Goal: Connect with others: Connect with others

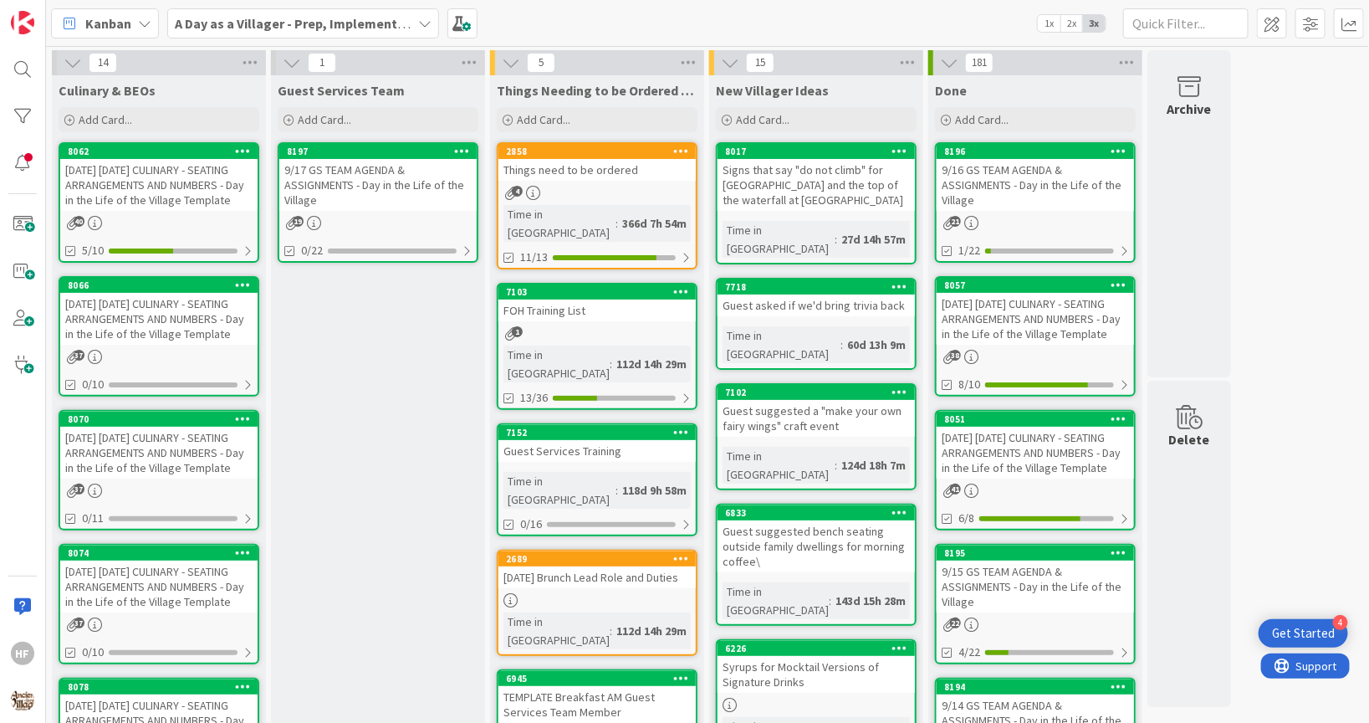
click at [258, 15] on b "A Day as a Villager - Prep, Implement and Execute" at bounding box center [324, 23] width 299 height 17
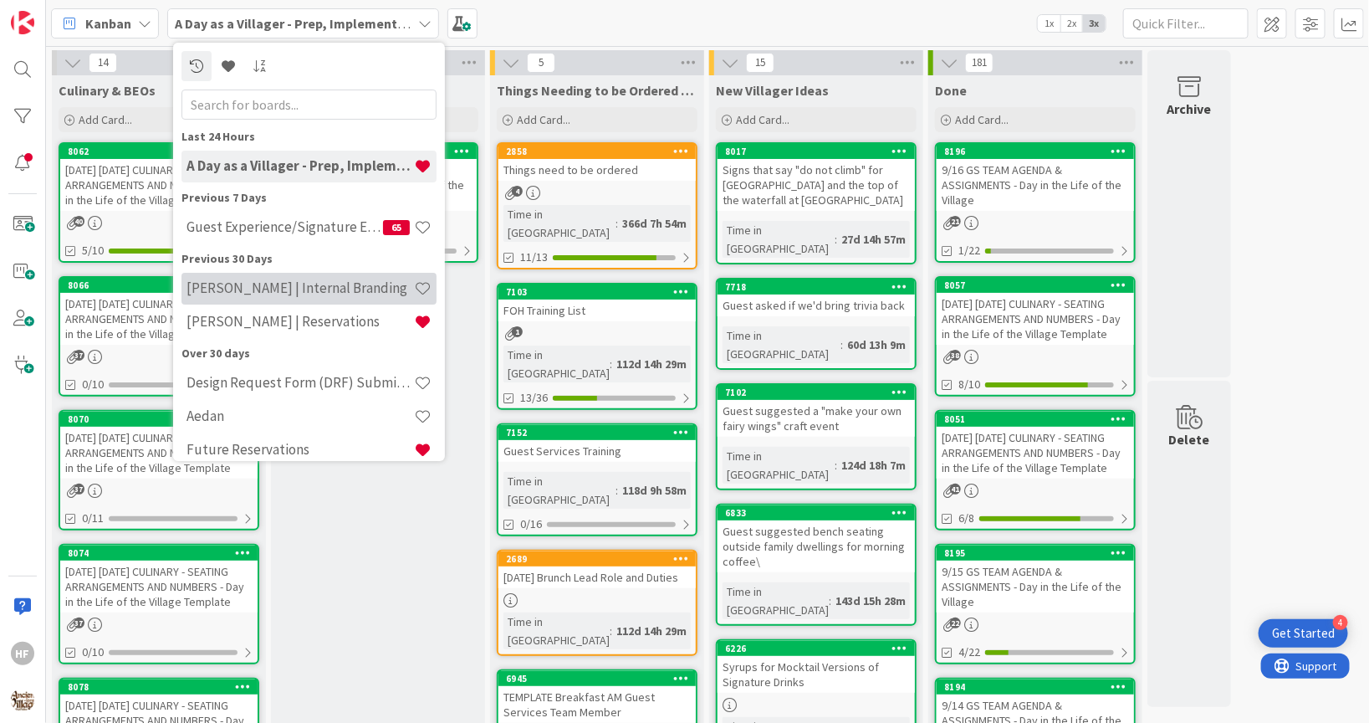
click at [316, 284] on h4 "[PERSON_NAME] | Internal Branding" at bounding box center [299, 287] width 227 height 17
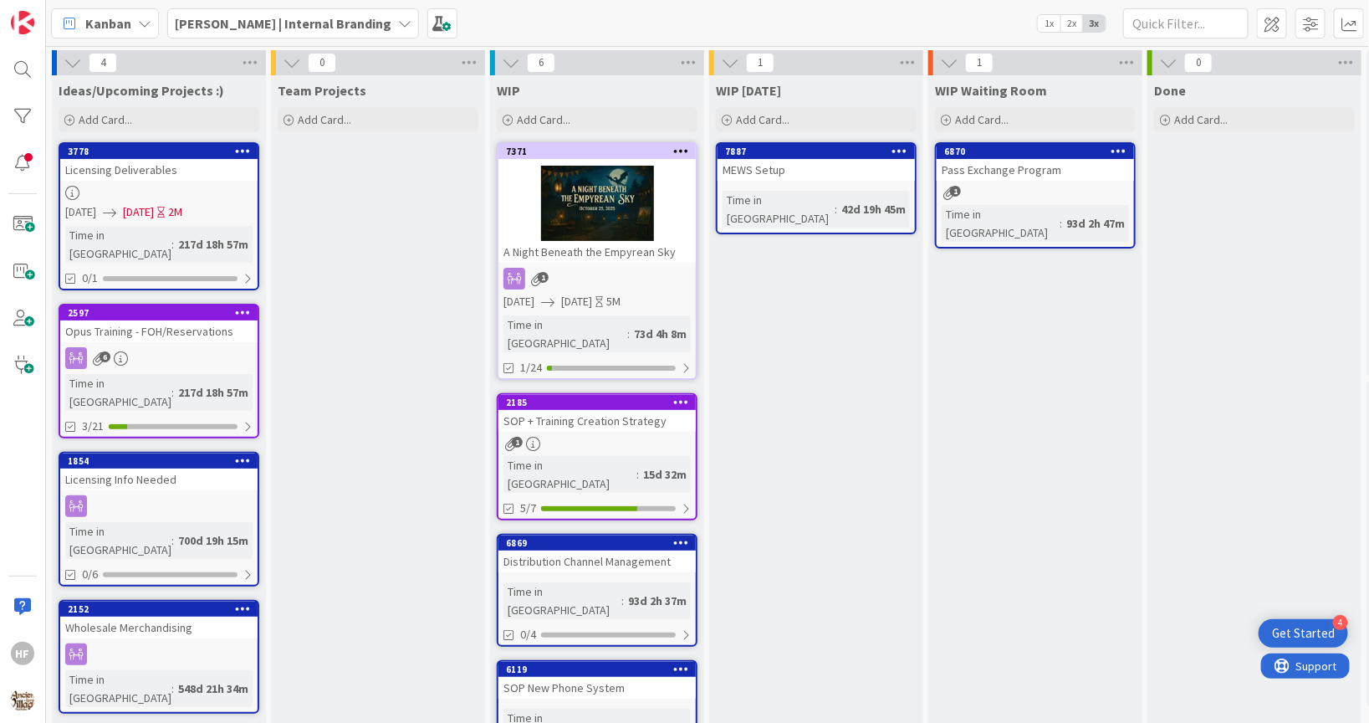
click at [635, 188] on div at bounding box center [596, 203] width 197 height 75
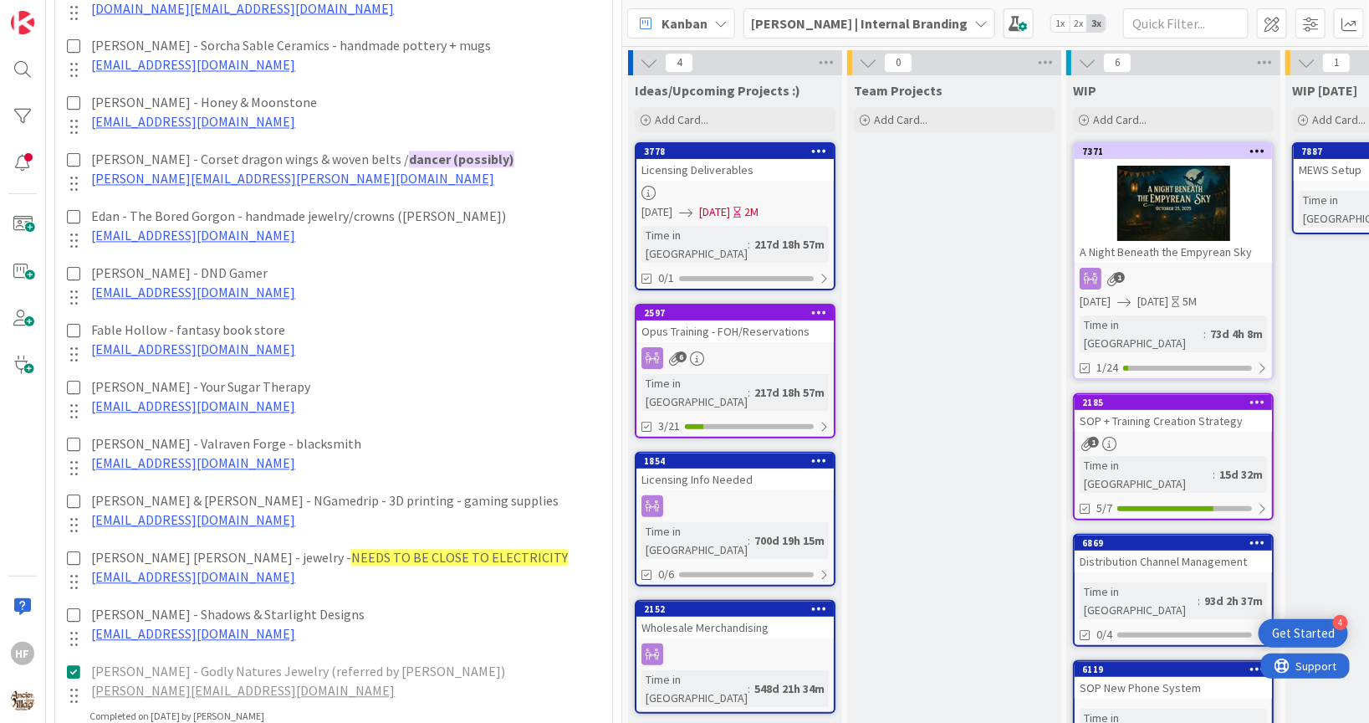
scroll to position [1369, 0]
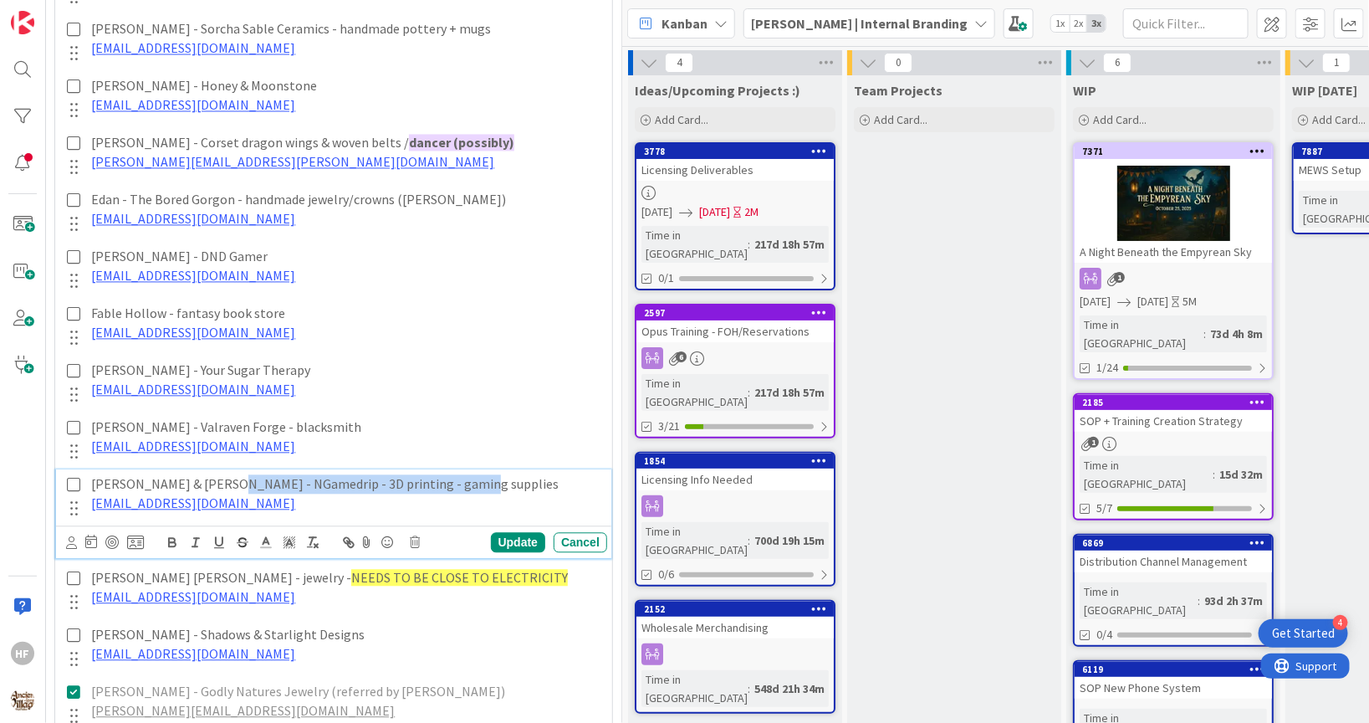
drag, startPoint x: 457, startPoint y: 481, endPoint x: 216, endPoint y: 481, distance: 241.7
click at [216, 481] on p "[PERSON_NAME] & [PERSON_NAME] - NGamedrip - 3D printing - gaming supplies" at bounding box center [345, 484] width 509 height 19
copy p "NGamedrip - 3D printing - gaming supplies"
